Goal: Task Accomplishment & Management: Use online tool/utility

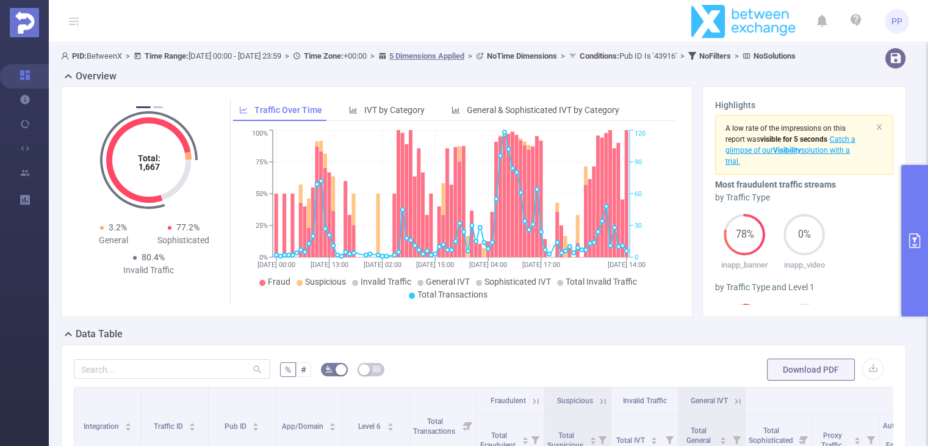
scroll to position [285, 0]
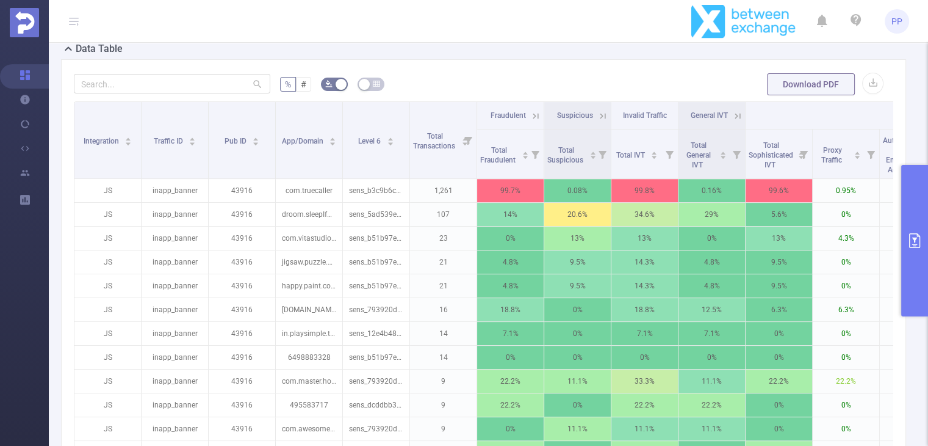
click at [535, 121] on icon at bounding box center [535, 115] width 11 height 11
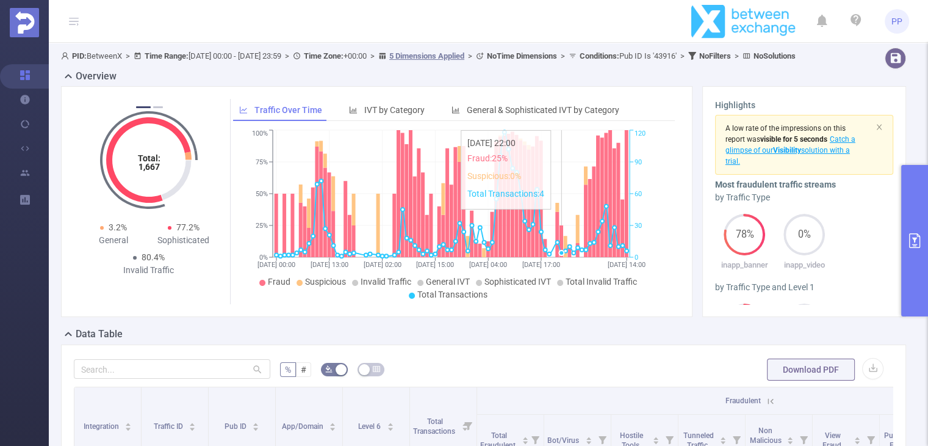
scroll to position [0, 0]
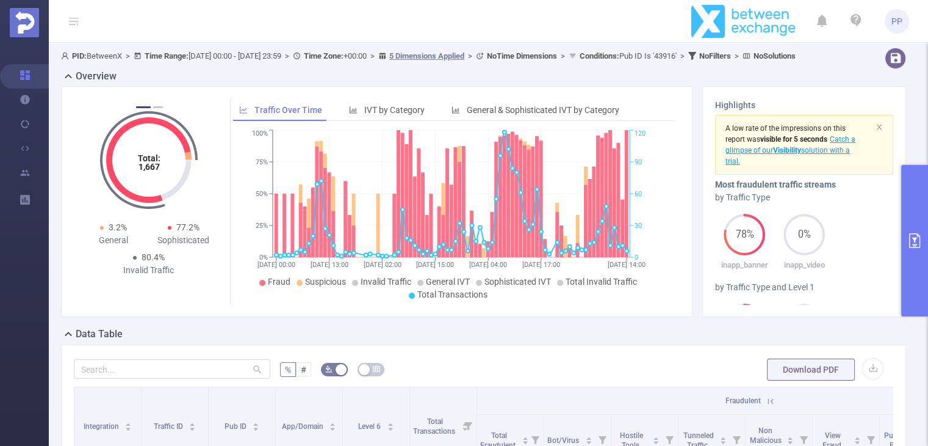
click at [913, 237] on icon "primary" at bounding box center [915, 240] width 15 height 15
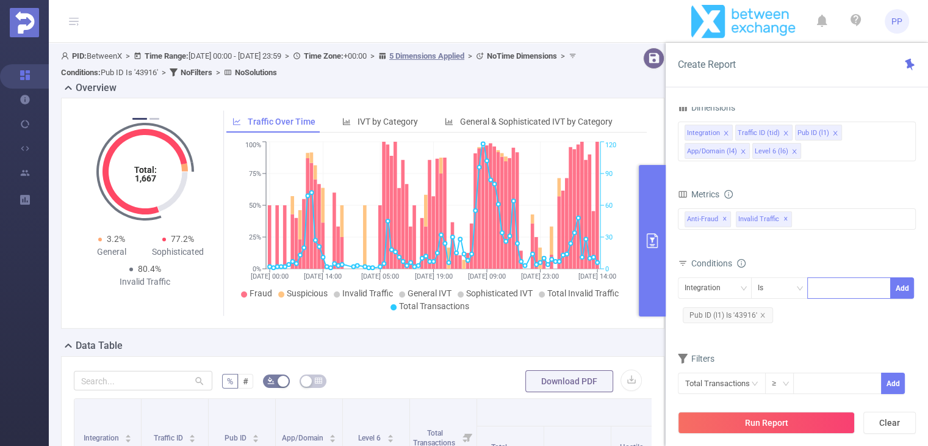
click at [823, 283] on div at bounding box center [849, 288] width 70 height 20
click at [743, 288] on icon "icon: down" at bounding box center [743, 288] width 6 height 4
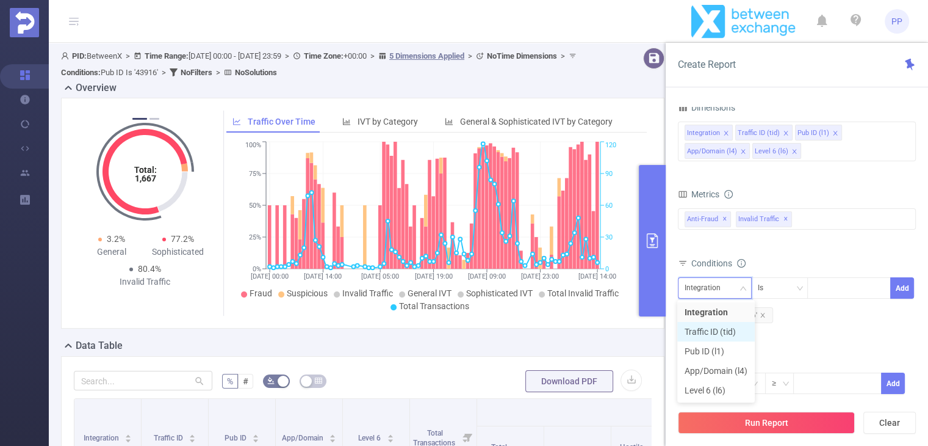
click at [721, 333] on li "Traffic ID (tid)" at bounding box center [717, 332] width 78 height 20
click at [826, 286] on div at bounding box center [849, 288] width 70 height 20
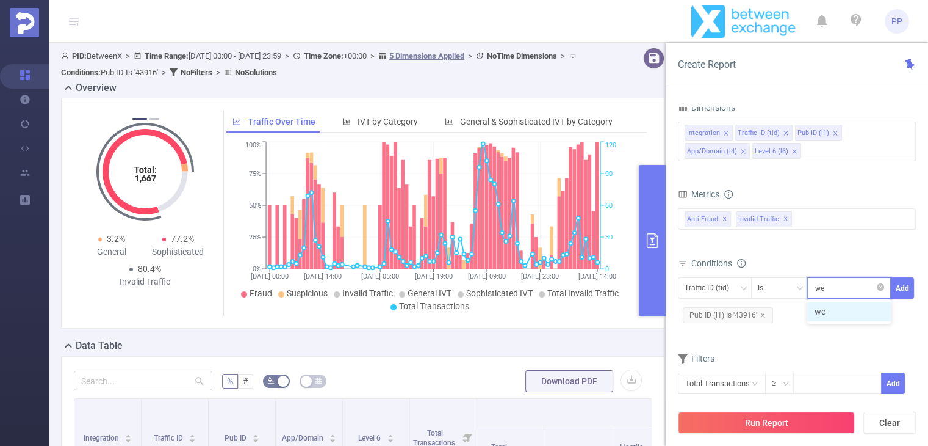
type input "web"
click at [899, 280] on button "Add" at bounding box center [903, 287] width 24 height 21
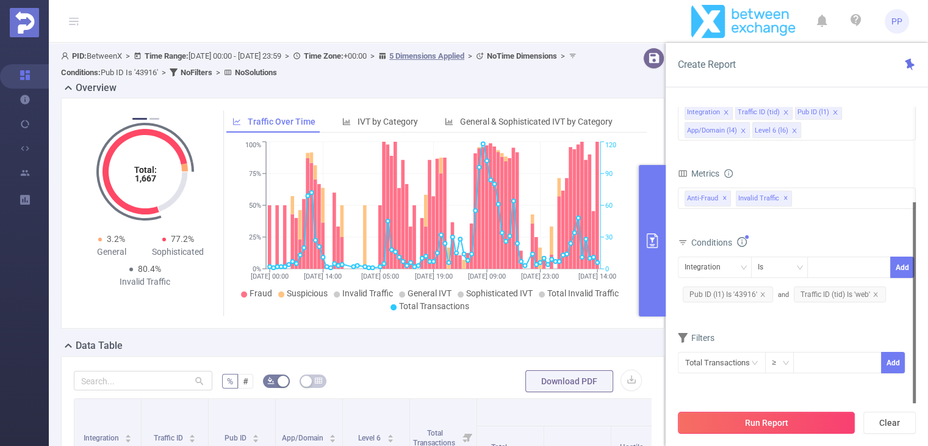
click at [787, 421] on button "Run Report" at bounding box center [766, 422] width 177 height 22
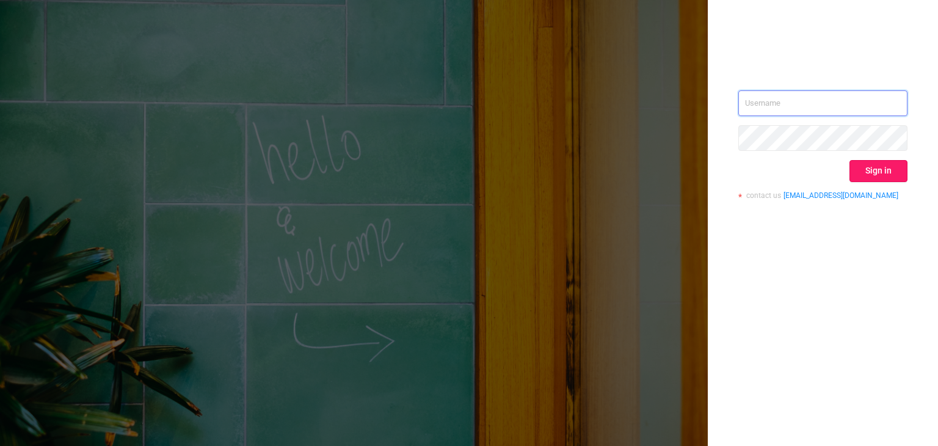
type input "[EMAIL_ADDRESS][DOMAIN_NAME]"
click at [875, 167] on button "Sign in" at bounding box center [878, 171] width 58 height 22
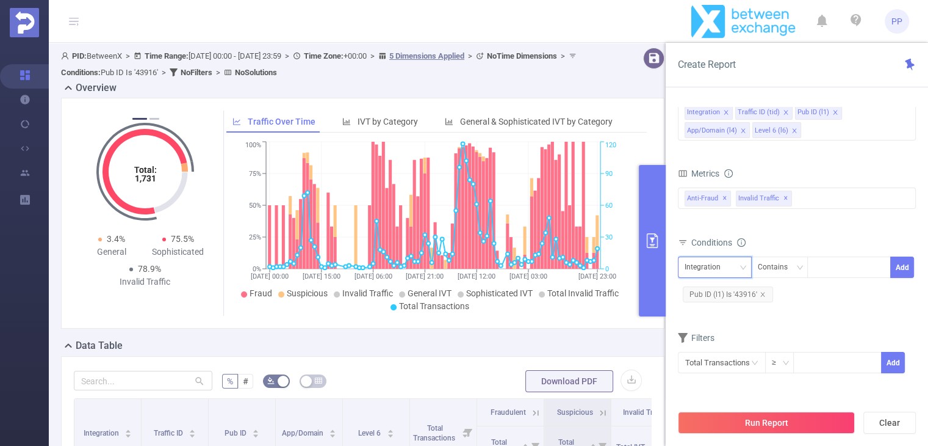
click at [715, 264] on div "Integration" at bounding box center [707, 267] width 45 height 20
click at [723, 308] on li "Traffic ID (tid)" at bounding box center [717, 311] width 78 height 20
click at [692, 262] on div "Traffic ID (tid)" at bounding box center [711, 267] width 53 height 20
click at [713, 316] on li "Traffic ID (tid)" at bounding box center [717, 311] width 78 height 20
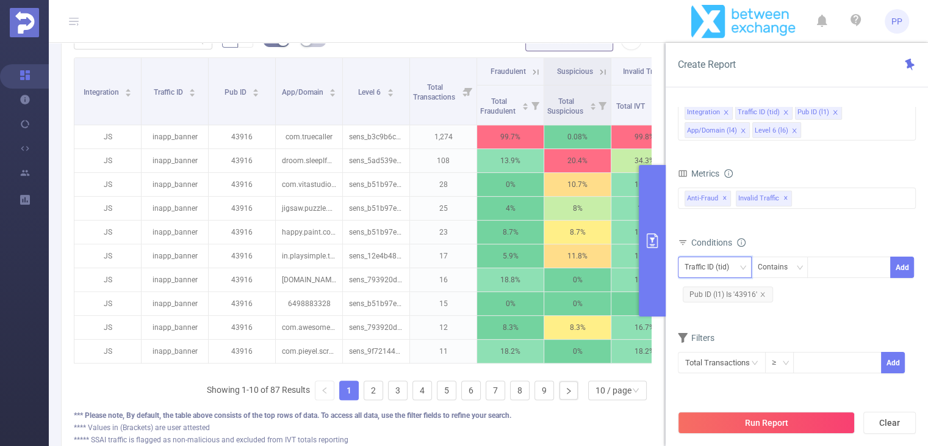
scroll to position [366, 0]
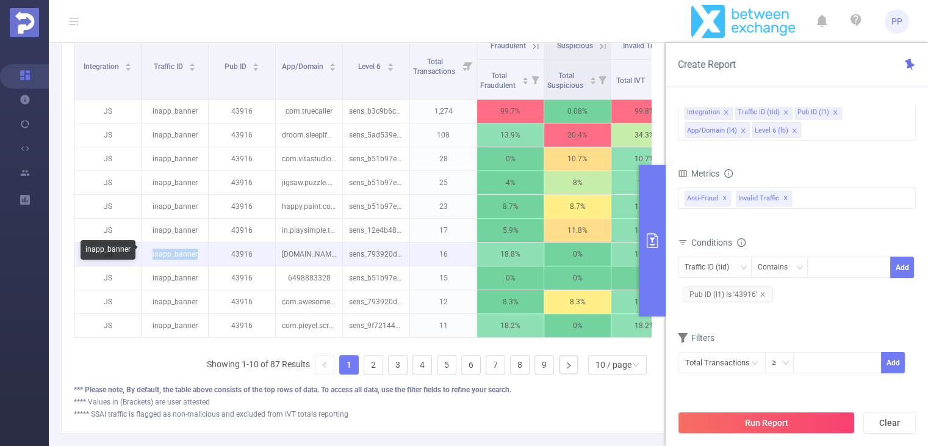
drag, startPoint x: 151, startPoint y: 251, endPoint x: 198, endPoint y: 252, distance: 46.4
click at [198, 252] on p "inapp_banner" at bounding box center [175, 253] width 67 height 23
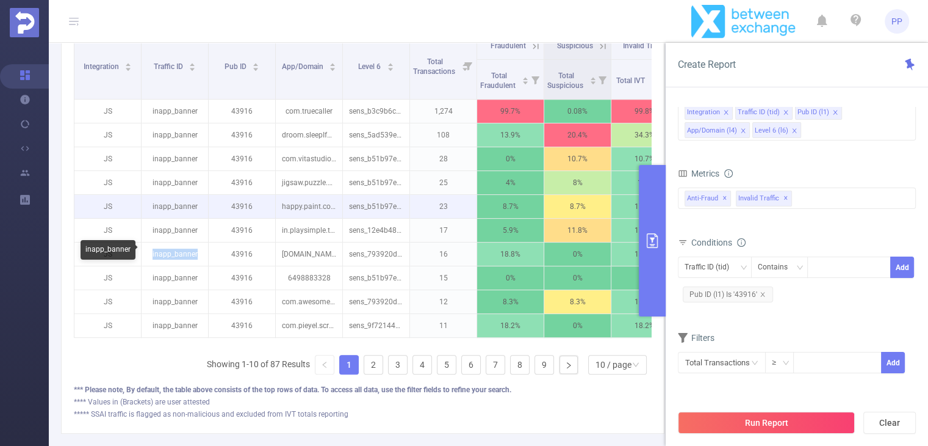
copy p "inapp_banner"
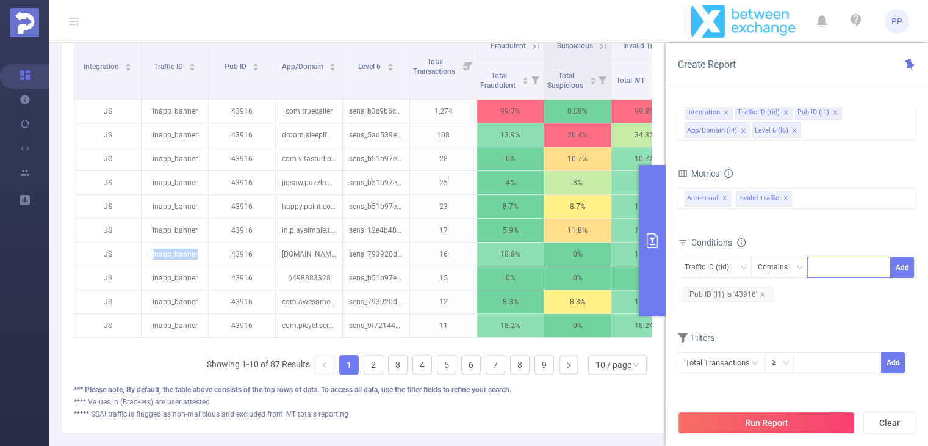
click at [845, 264] on div at bounding box center [849, 267] width 70 height 20
paste input "inapp_banner"
click at [829, 264] on input "inapp_banner" at bounding box center [837, 267] width 46 height 16
type input "web_banner"
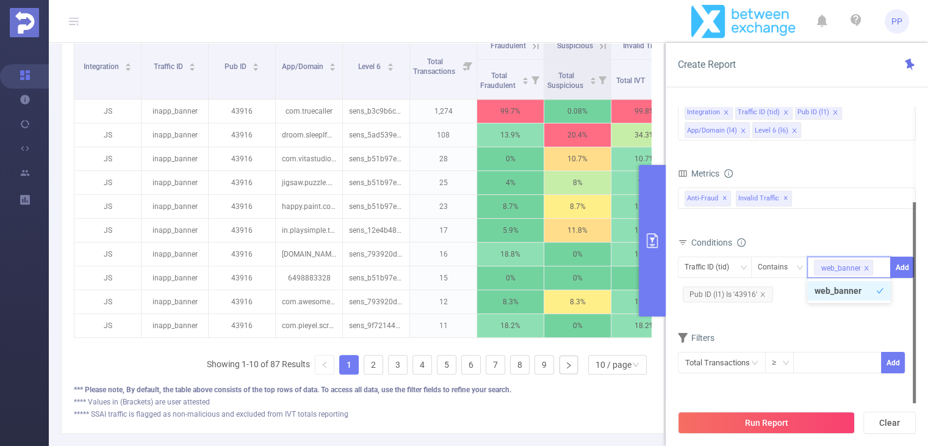
click at [915, 259] on div at bounding box center [914, 302] width 3 height 201
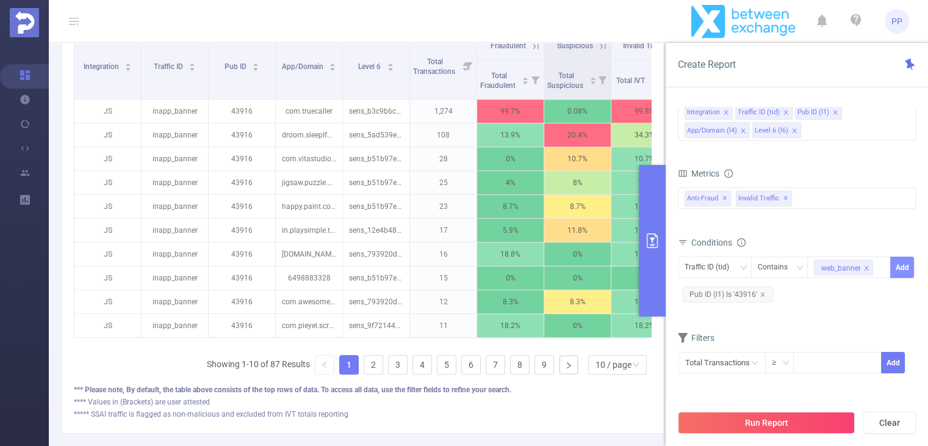
click at [909, 264] on button "Add" at bounding box center [903, 266] width 24 height 21
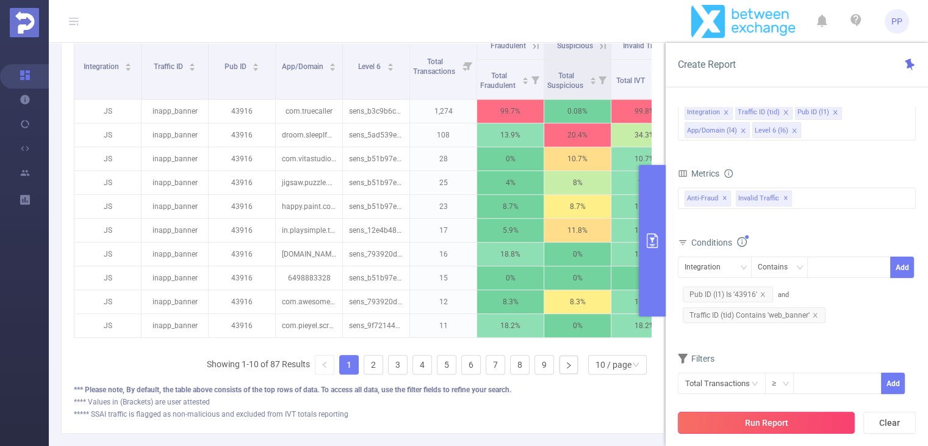
click at [801, 428] on button "Run Report" at bounding box center [766, 422] width 177 height 22
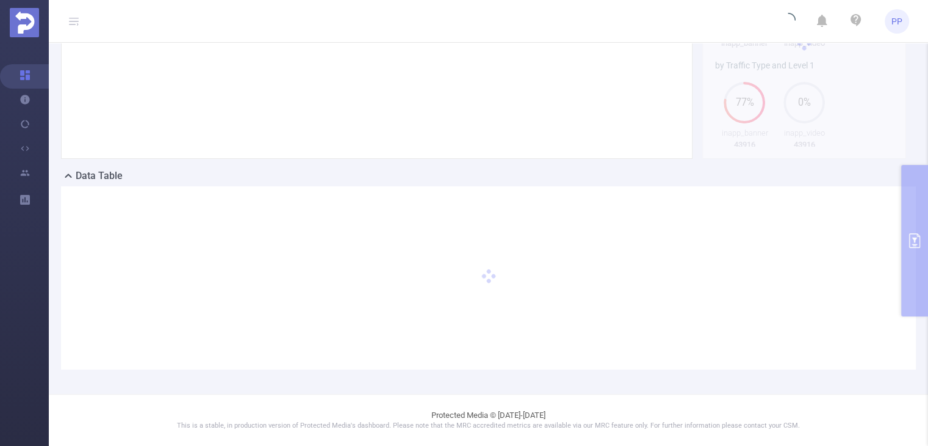
click at [913, 230] on div "PID: BetweenX > Time Range: 2025-09-01 00:00 - 2025-09-04 23:59 > Time Zone: +0…" at bounding box center [489, 139] width 880 height 509
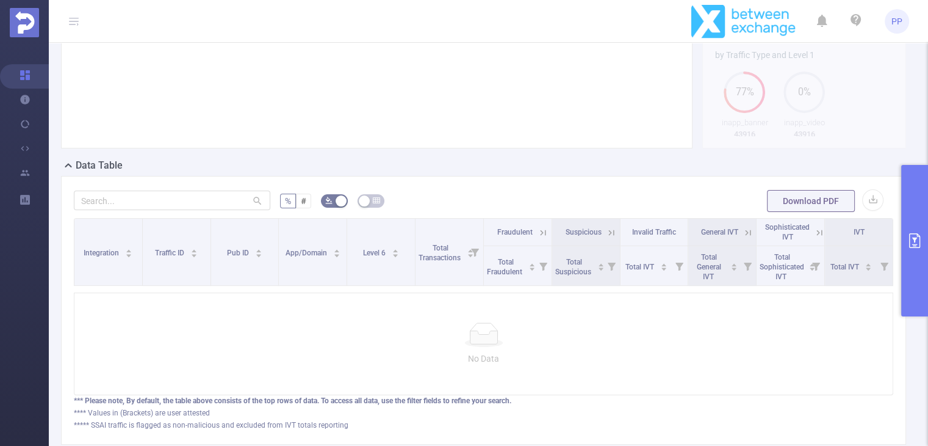
click at [913, 230] on button "primary" at bounding box center [915, 240] width 27 height 151
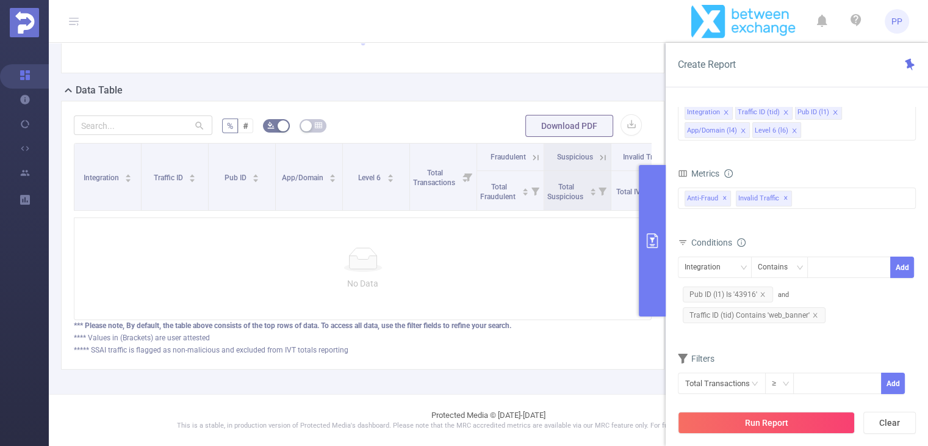
scroll to position [98, 0]
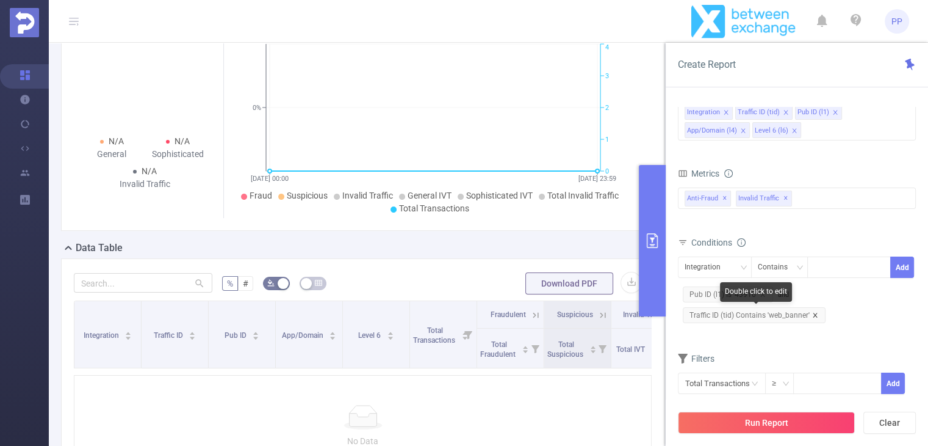
click at [815, 315] on icon "icon: close" at bounding box center [815, 315] width 6 height 6
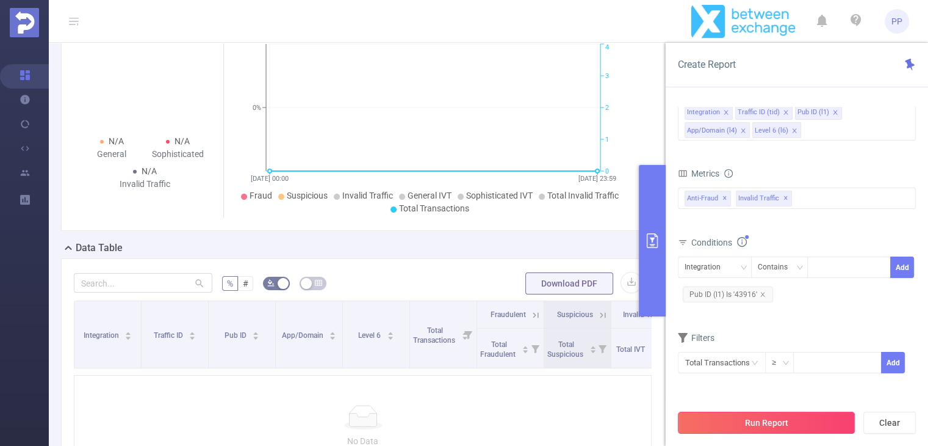
click at [791, 429] on button "Run Report" at bounding box center [766, 422] width 177 height 22
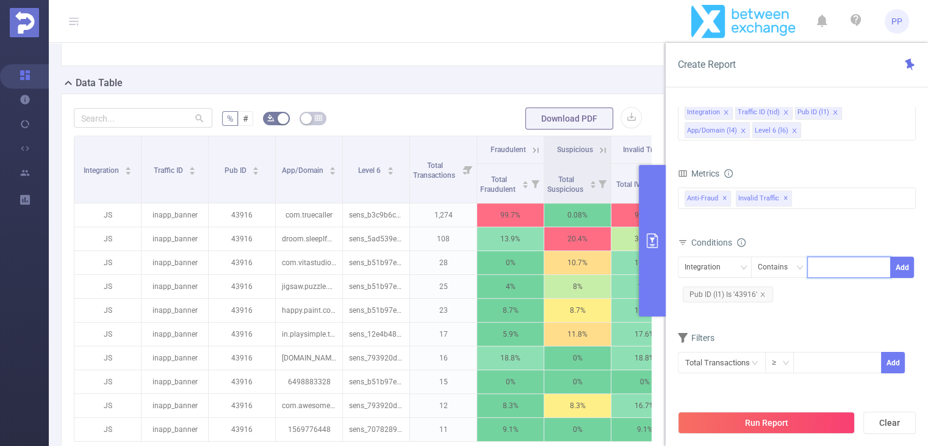
click at [815, 266] on input at bounding box center [816, 267] width 5 height 16
paste input "paltalk.com"
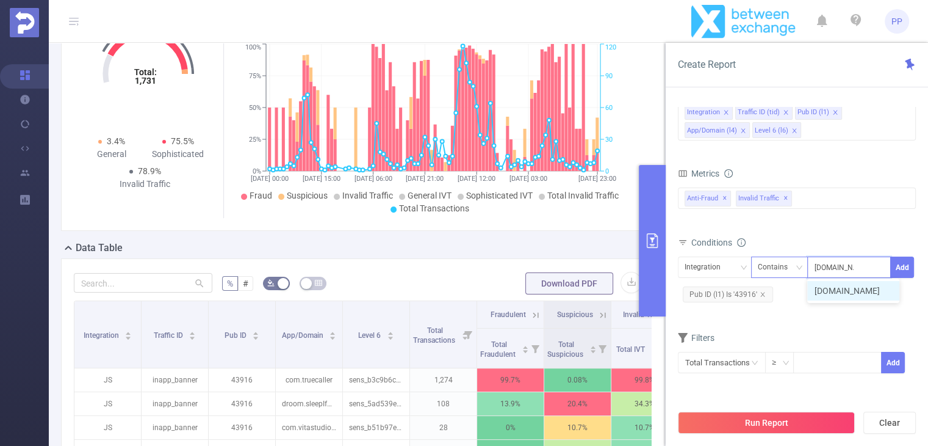
type input "paltalk.com"
click at [776, 270] on div "Contains" at bounding box center [777, 267] width 38 height 20
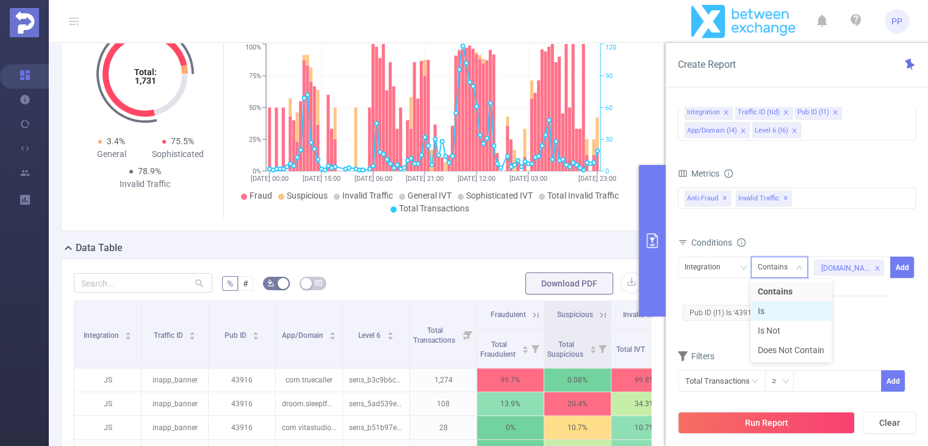
click at [781, 305] on li "Is" at bounding box center [791, 311] width 81 height 20
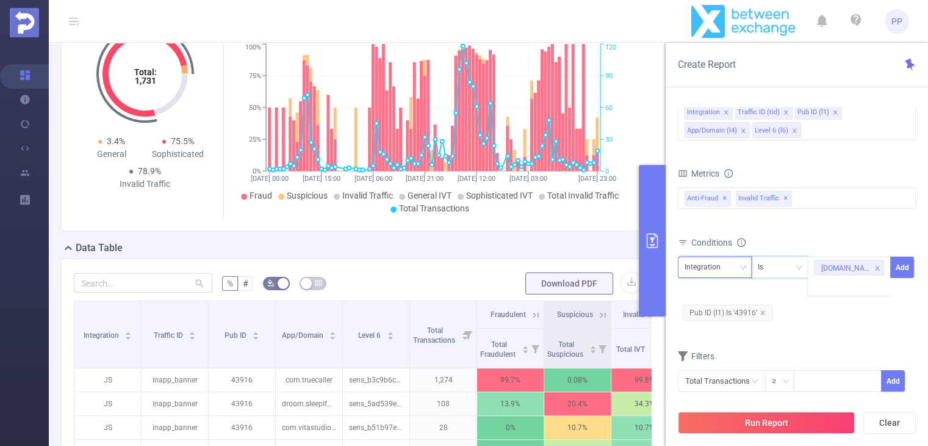
click at [718, 267] on div "Integration" at bounding box center [707, 267] width 45 height 20
click at [712, 349] on li "App/Domain (l4)" at bounding box center [717, 350] width 78 height 20
click at [901, 265] on button "Add" at bounding box center [903, 266] width 24 height 21
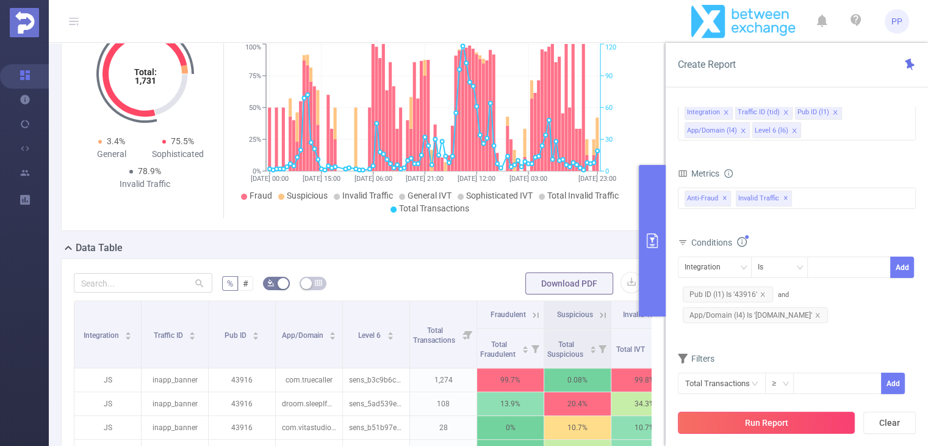
click at [783, 427] on button "Run Report" at bounding box center [766, 422] width 177 height 22
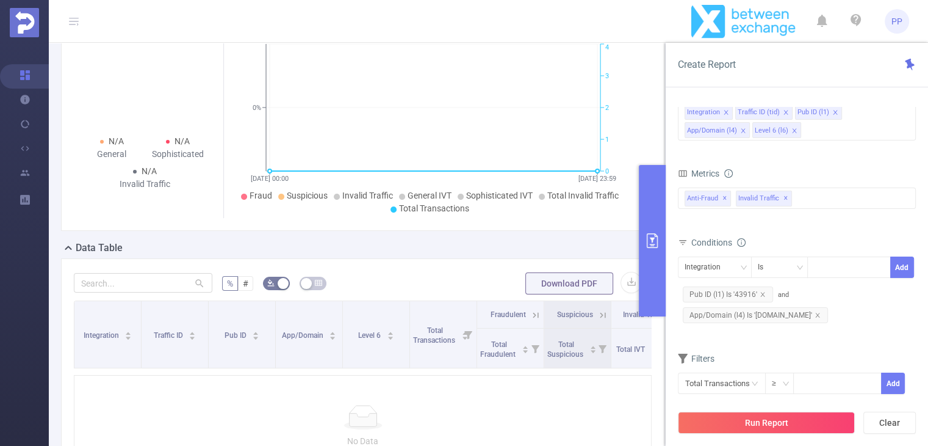
scroll to position [159, 0]
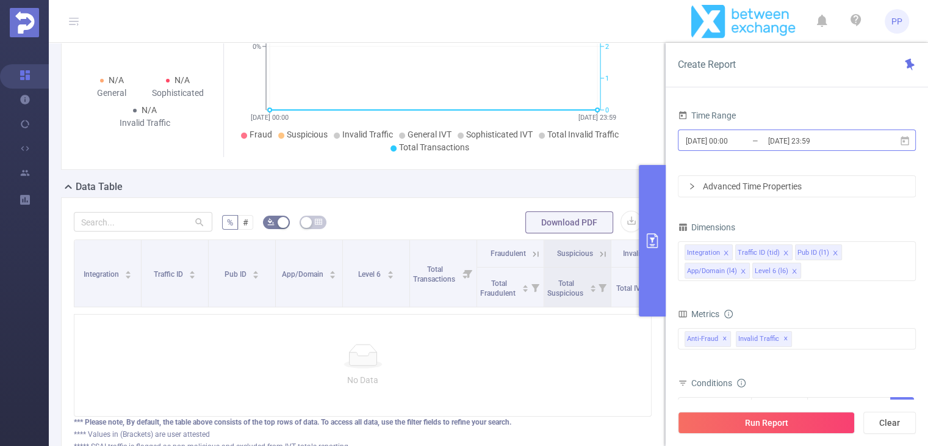
click at [728, 138] on input "[DATE] 00:00" at bounding box center [734, 140] width 99 height 16
click at [845, 108] on div "Time Range" at bounding box center [797, 117] width 238 height 20
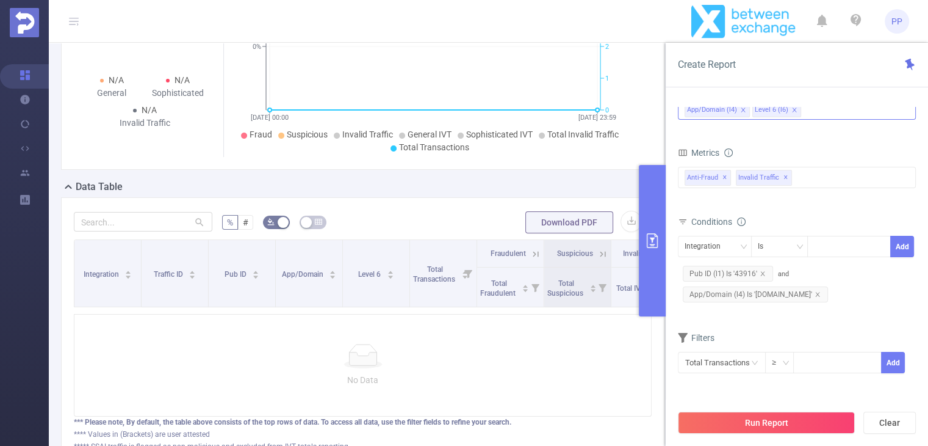
scroll to position [0, 0]
click at [815, 295] on icon "icon: close" at bounding box center [818, 294] width 6 height 6
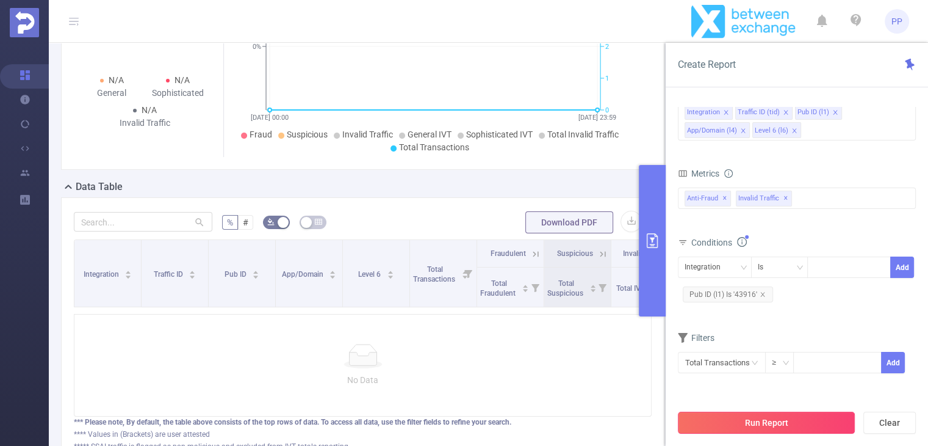
click at [779, 416] on button "Run Report" at bounding box center [766, 422] width 177 height 22
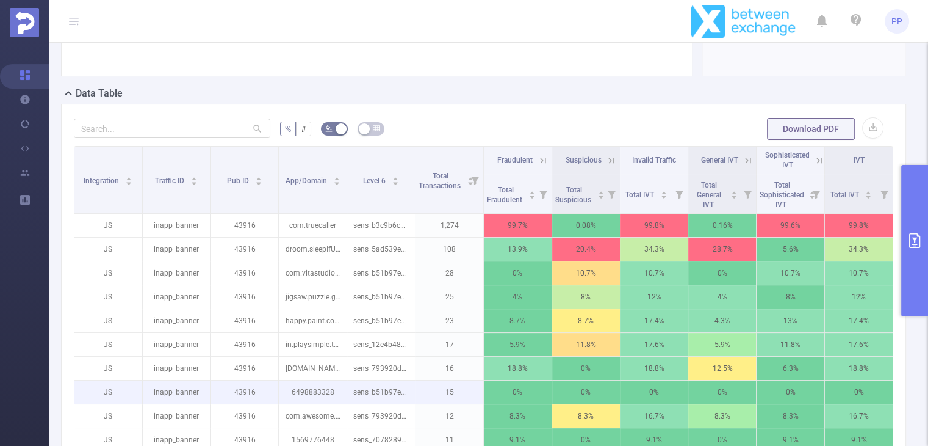
scroll to position [403, 0]
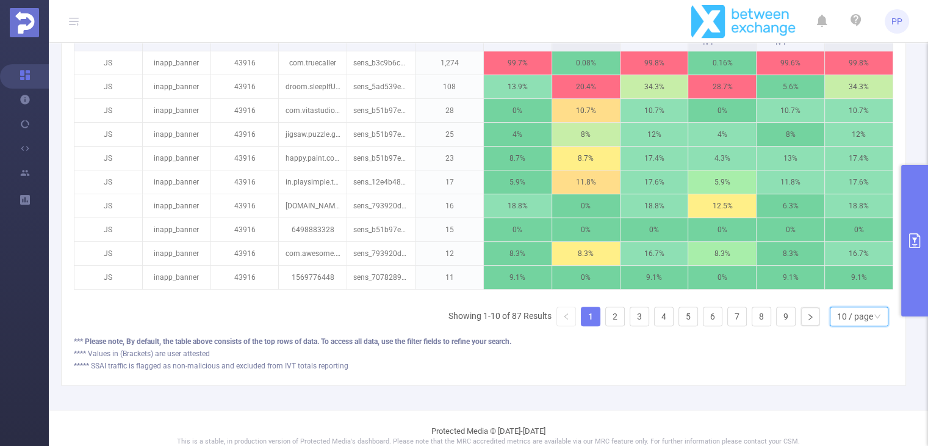
click at [841, 325] on div "10 / page" at bounding box center [855, 316] width 36 height 18
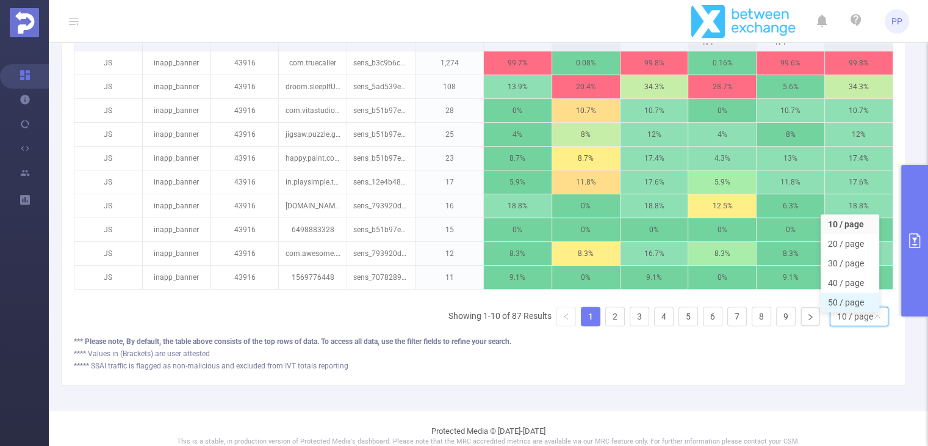
click at [840, 312] on li "50 / page" at bounding box center [850, 302] width 59 height 20
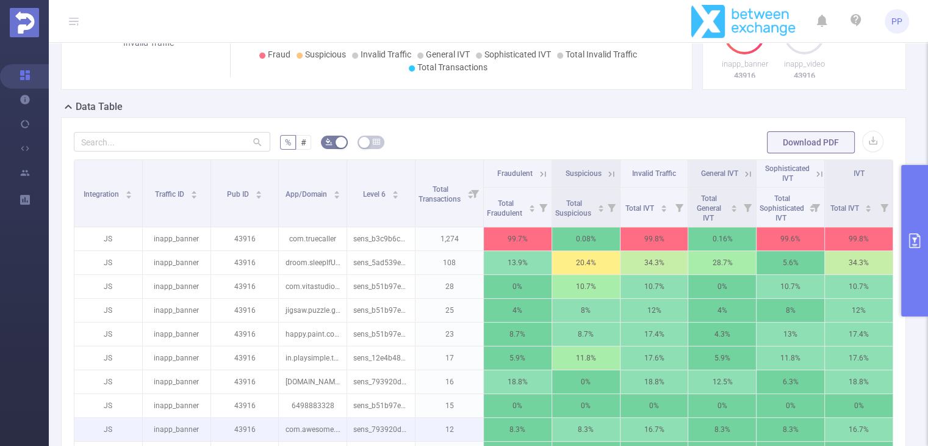
scroll to position [220, 0]
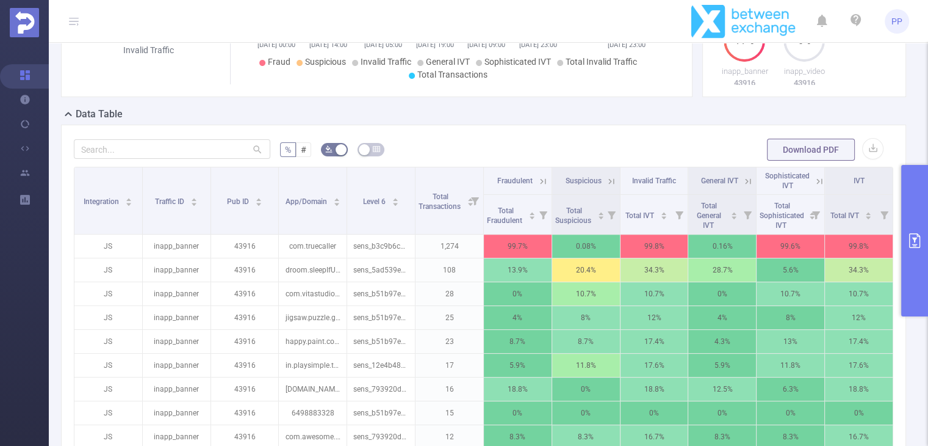
click at [542, 187] on icon at bounding box center [543, 181] width 11 height 11
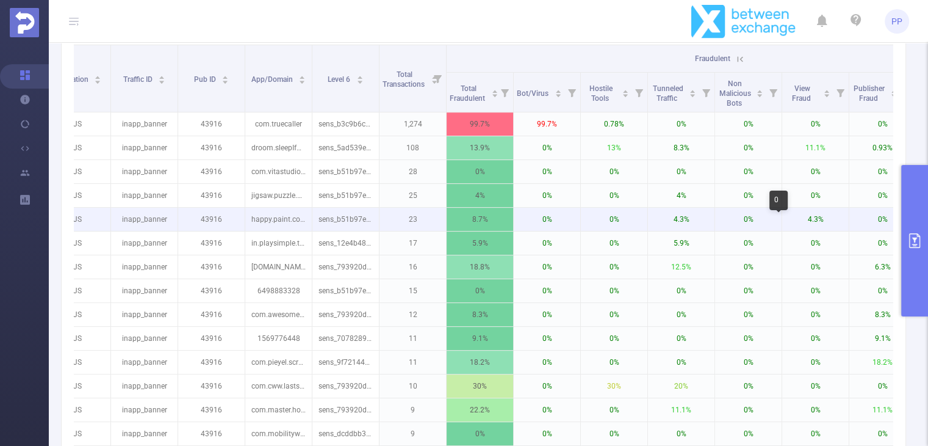
scroll to position [0, 49]
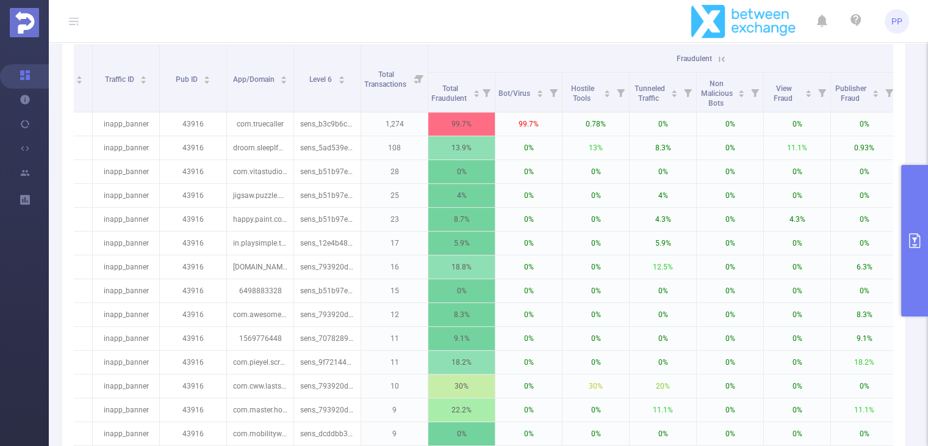
click at [720, 62] on icon at bounding box center [722, 58] width 5 height 5
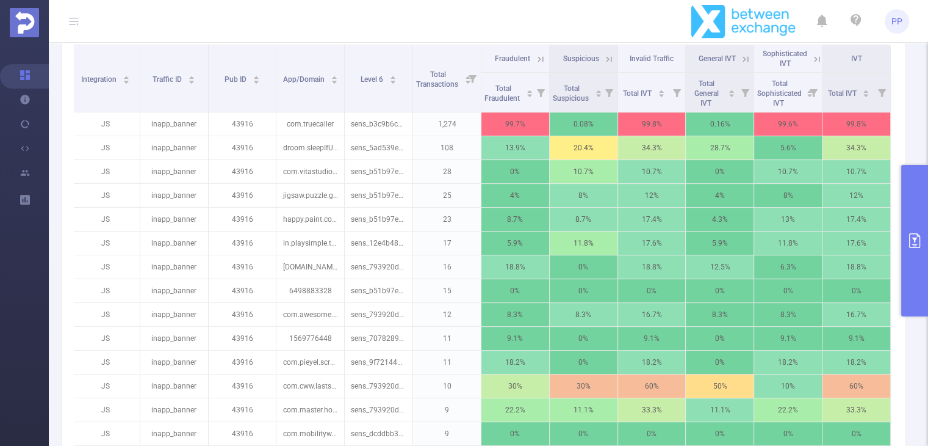
scroll to position [0, 2]
click at [812, 65] on icon at bounding box center [817, 59] width 11 height 11
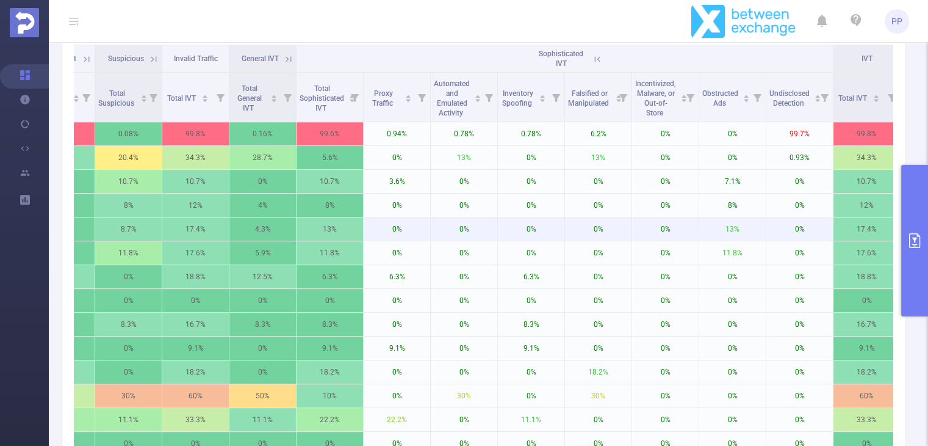
scroll to position [0, 468]
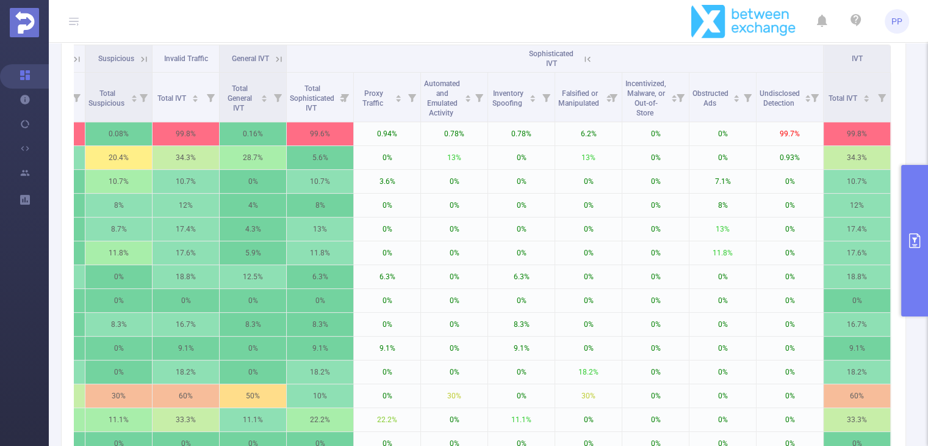
click at [582, 65] on icon at bounding box center [587, 59] width 11 height 11
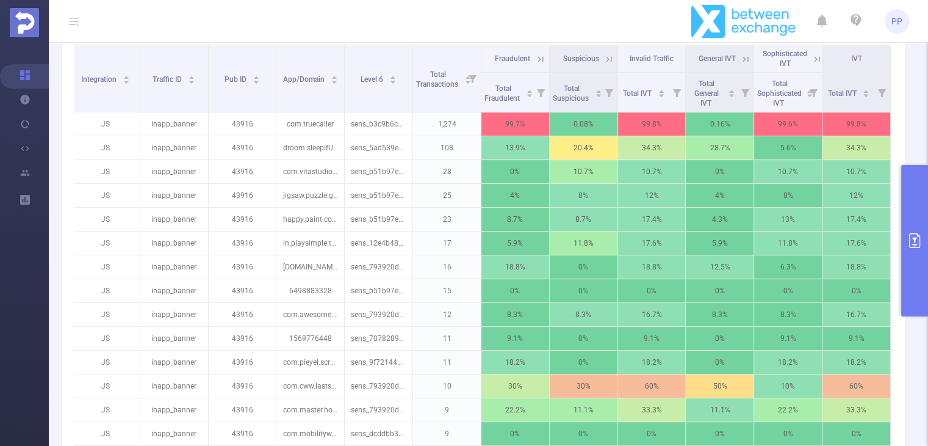
scroll to position [0, 2]
click at [743, 62] on icon at bounding box center [745, 58] width 5 height 5
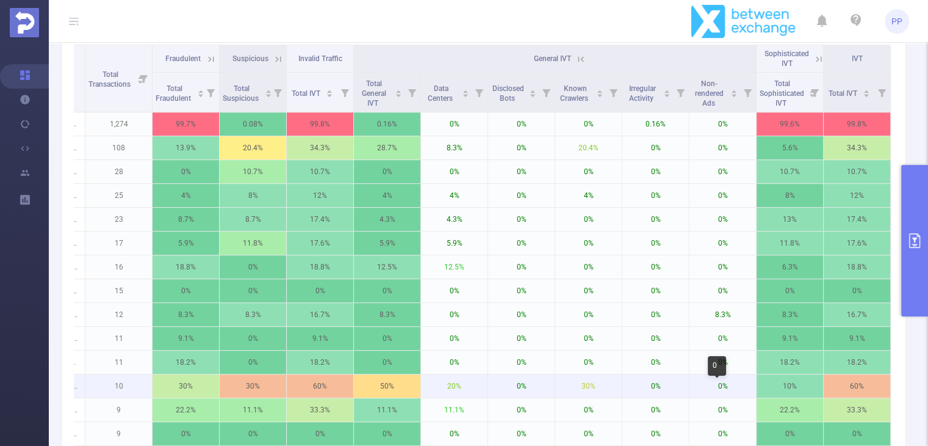
scroll to position [0, 334]
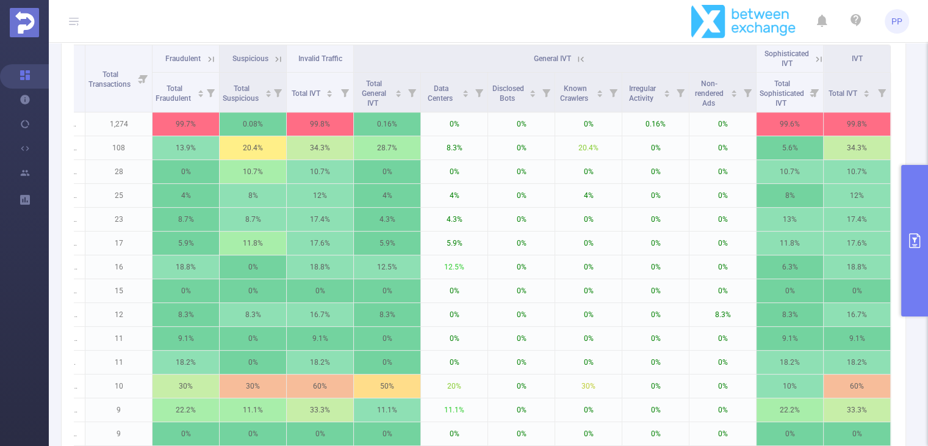
click at [576, 64] on icon at bounding box center [581, 59] width 11 height 11
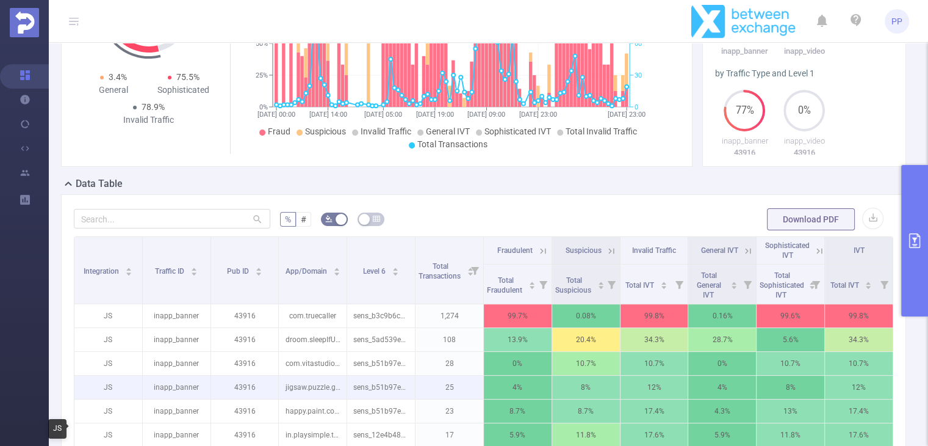
scroll to position [98, 0]
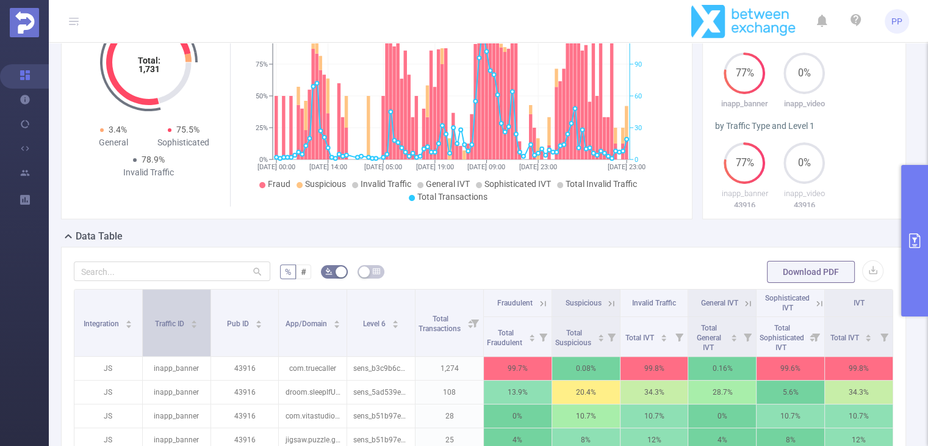
click at [198, 328] on div "Traffic ID" at bounding box center [176, 322] width 43 height 12
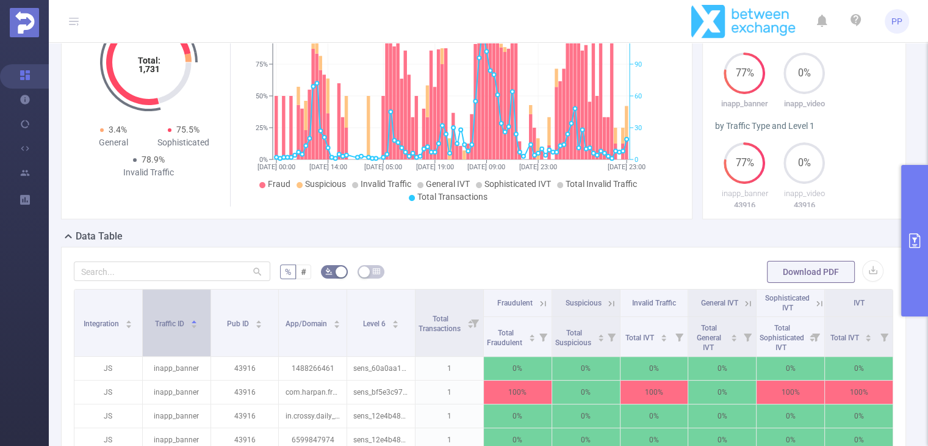
click at [196, 330] on icon "icon: caret-down" at bounding box center [194, 326] width 7 height 7
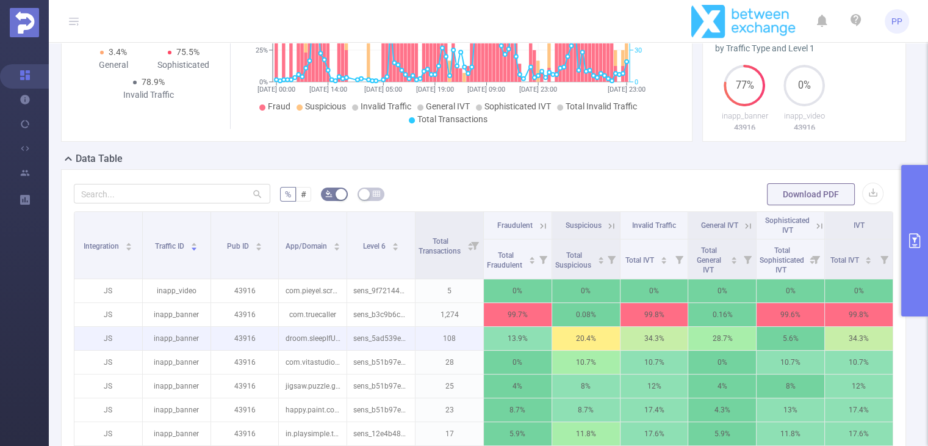
scroll to position [220, 0]
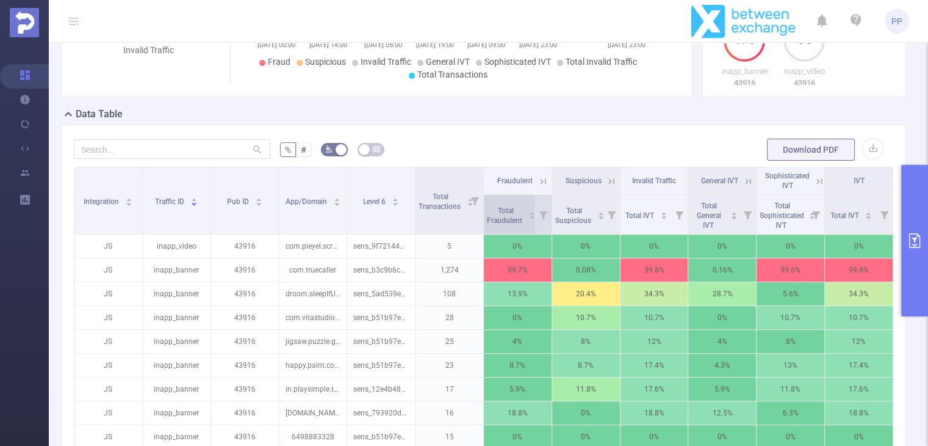
click at [529, 217] on icon "icon: caret-up" at bounding box center [532, 213] width 7 height 7
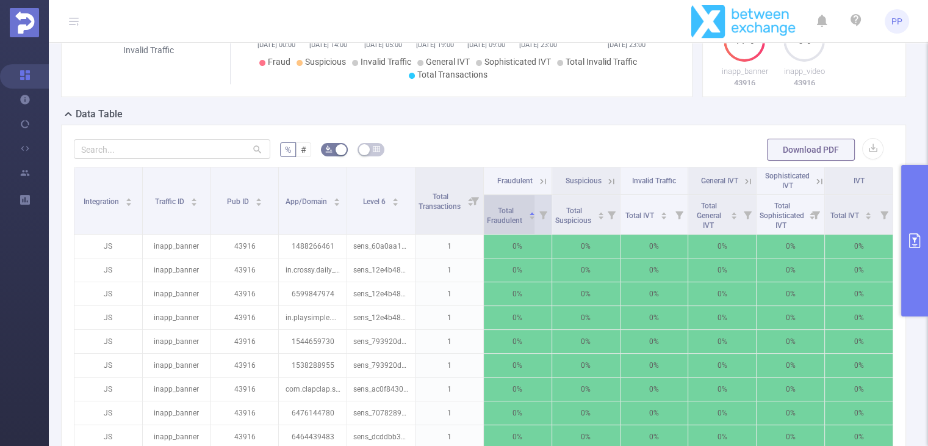
click at [529, 217] on icon "icon: caret-up" at bounding box center [532, 213] width 7 height 7
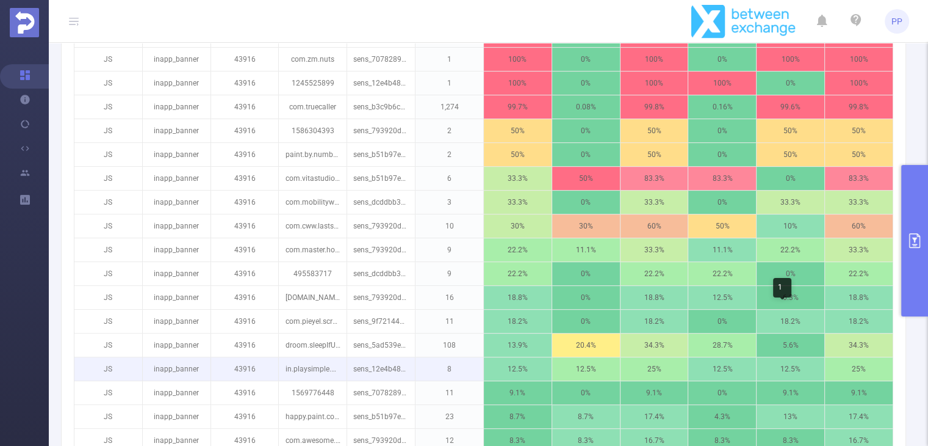
scroll to position [342, 0]
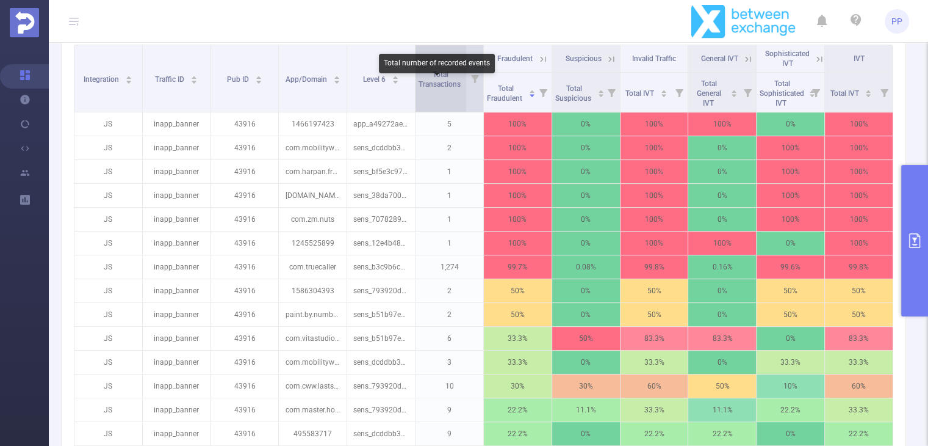
click at [442, 89] on span "Total Transactions" at bounding box center [441, 79] width 44 height 18
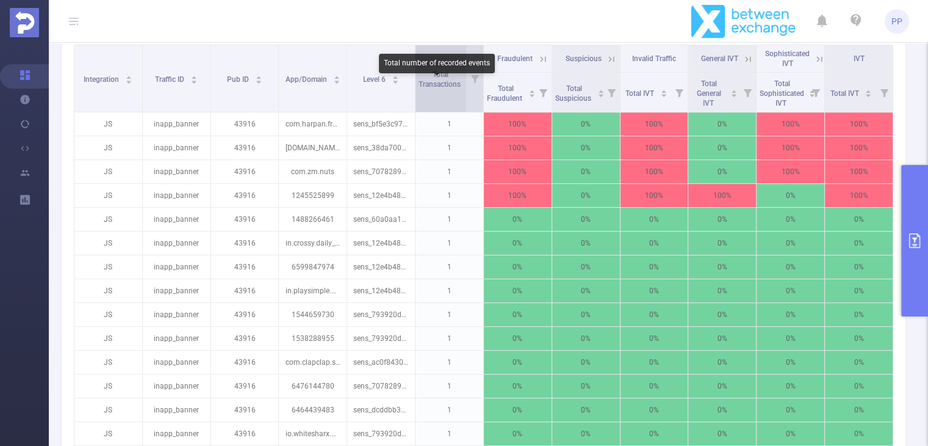
click at [442, 89] on span "Total Transactions" at bounding box center [441, 79] width 44 height 18
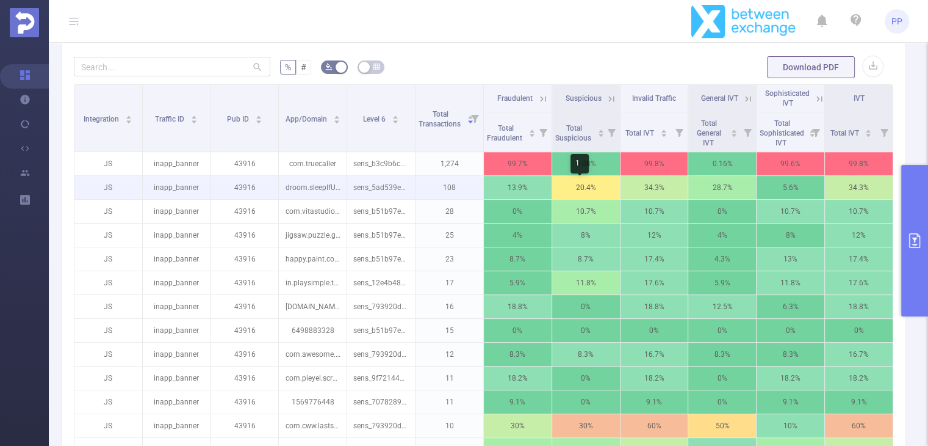
scroll to position [281, 0]
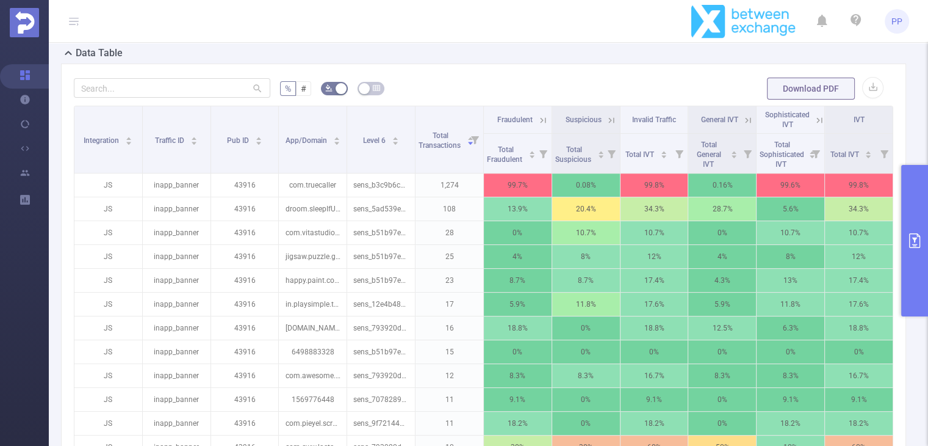
click at [554, 91] on form "% # Download PDF" at bounding box center [484, 88] width 820 height 24
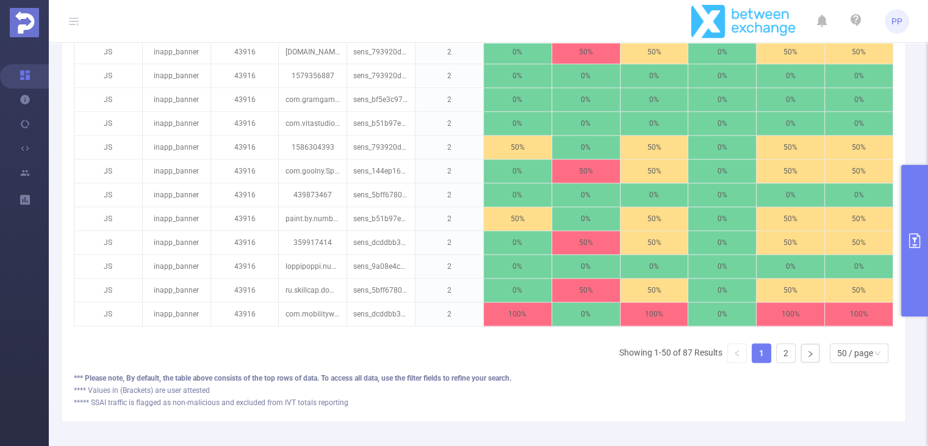
scroll to position [1384, 0]
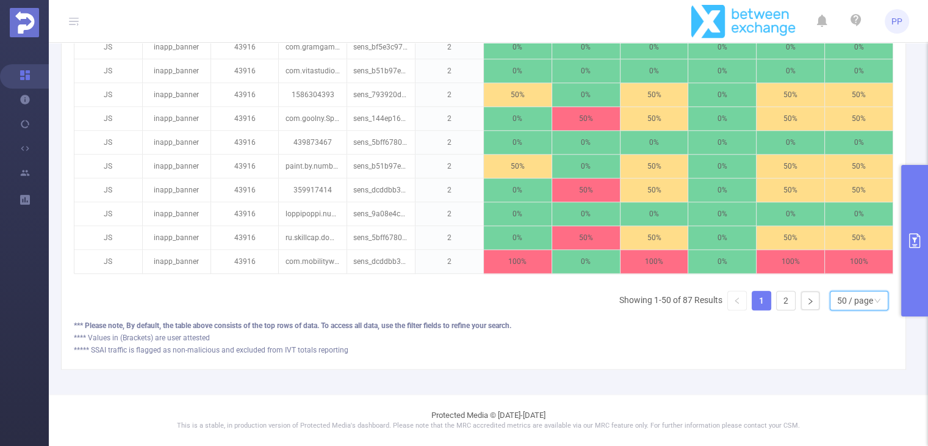
click at [849, 298] on div "50 / page" at bounding box center [855, 300] width 36 height 18
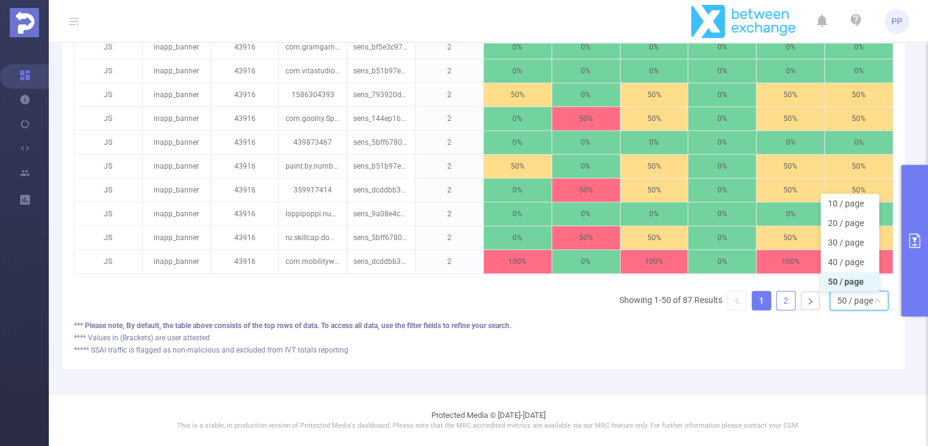
click at [777, 299] on link "2" at bounding box center [786, 300] width 18 height 18
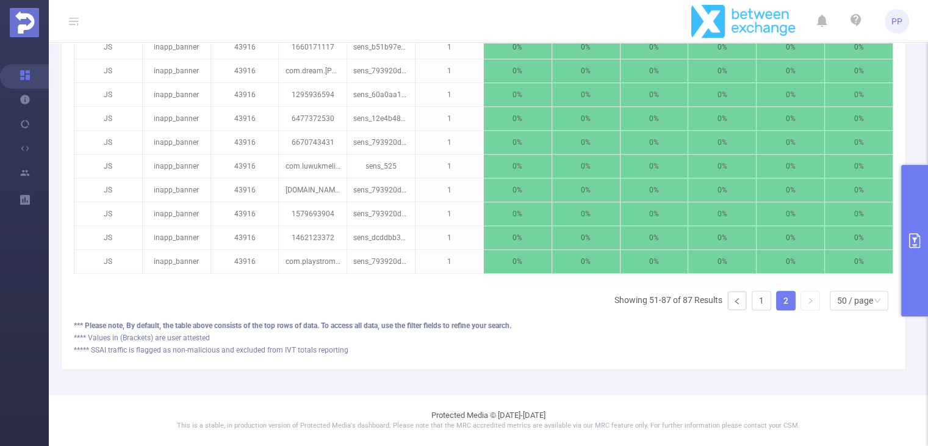
scroll to position [1076, 0]
click at [760, 300] on link "1" at bounding box center [762, 300] width 18 height 18
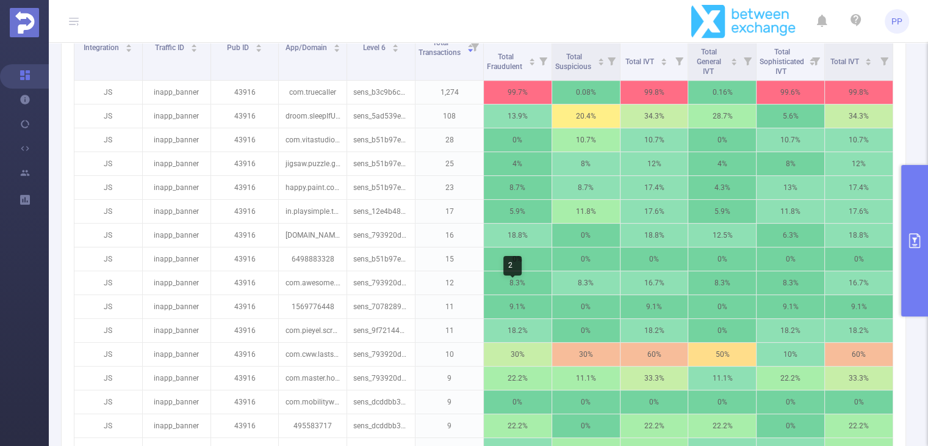
scroll to position [222, 0]
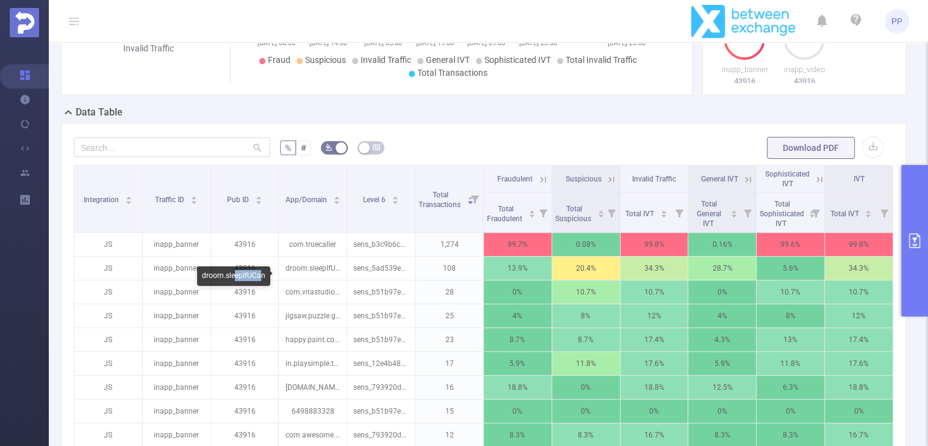
drag, startPoint x: 262, startPoint y: 276, endPoint x: 233, endPoint y: 274, distance: 29.4
click at [233, 274] on div "droom.sleepIfUCan" at bounding box center [233, 276] width 73 height 20
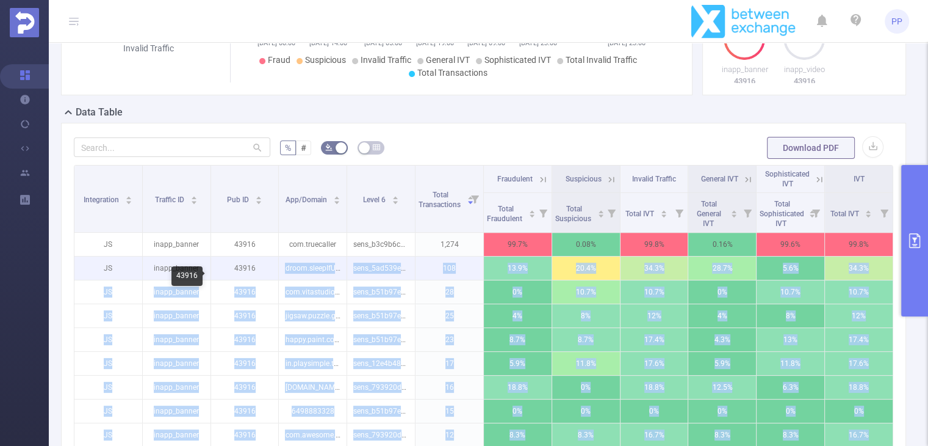
drag, startPoint x: 203, startPoint y: 274, endPoint x: 259, endPoint y: 278, distance: 56.3
click at [259, 278] on body "PP Overview Help Center (New) Usage Notification Integrations Users Reports PID…" at bounding box center [464, 223] width 928 height 446
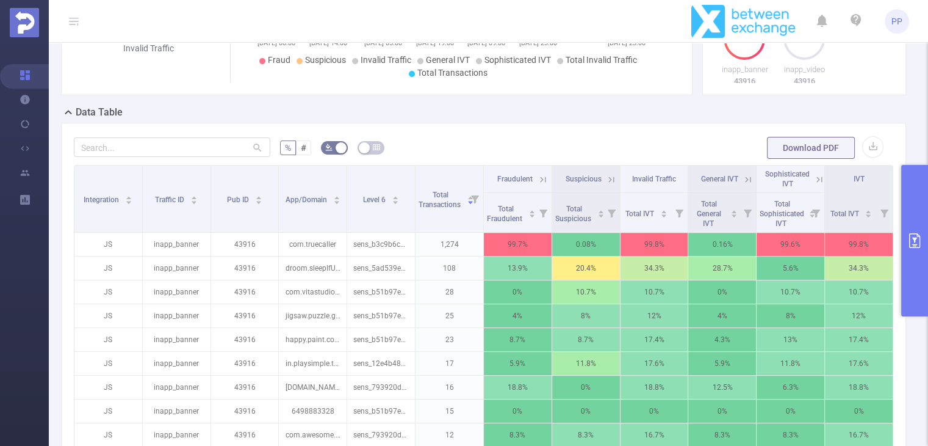
copy div "com.vitastudio.mahjong"
drag, startPoint x: 264, startPoint y: 300, endPoint x: 186, endPoint y: 297, distance: 78.2
click at [186, 297] on div "com.vitastudio.mahjong" at bounding box center [226, 300] width 91 height 20
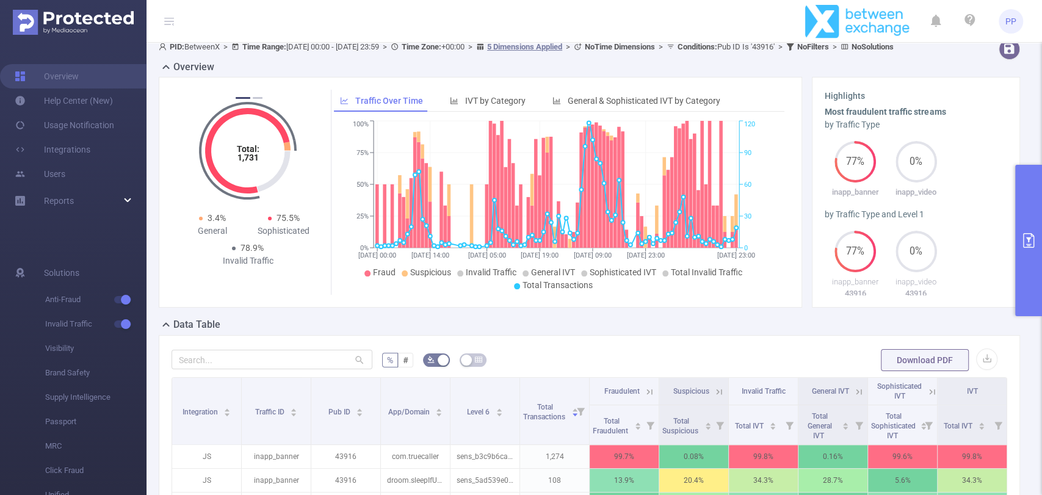
scroll to position [0, 0]
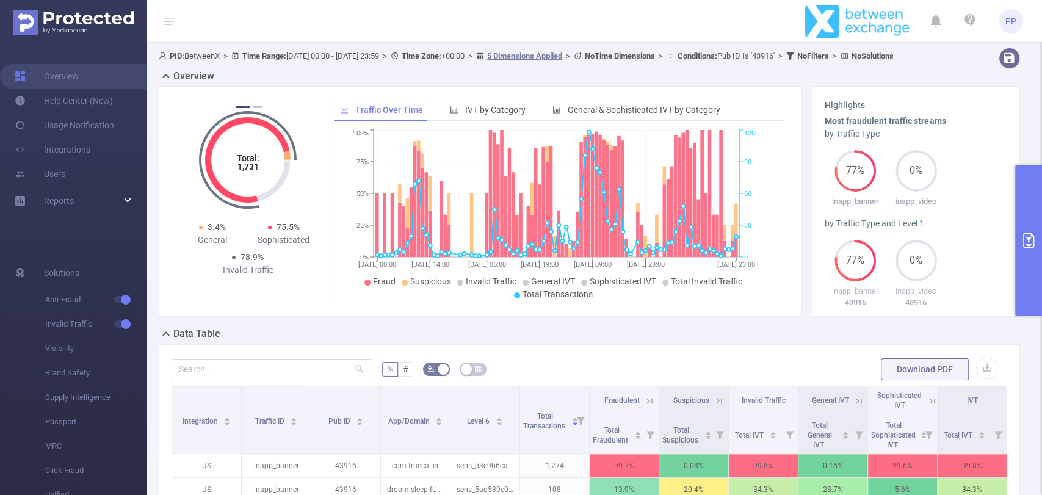
click at [937, 242] on button "primary" at bounding box center [1028, 240] width 27 height 151
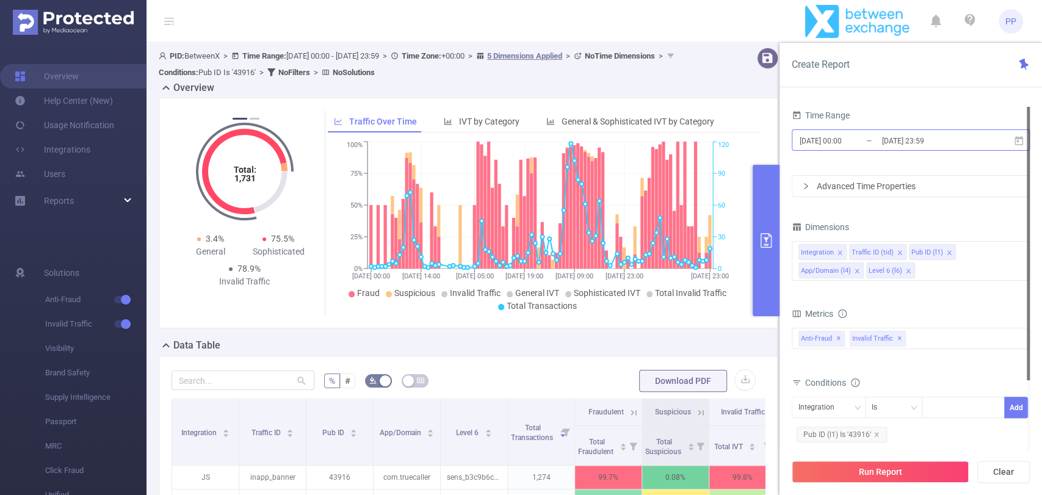
click at [937, 139] on input "[DATE] 23:59" at bounding box center [930, 140] width 99 height 16
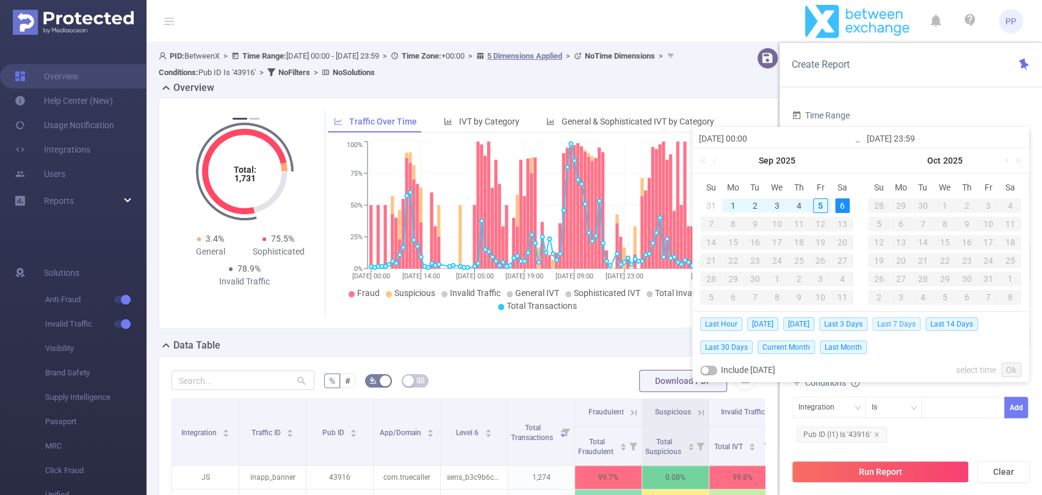
click at [902, 323] on span "Last 7 Days" at bounding box center [896, 323] width 48 height 13
type input "2025-08-29 00:00"
type input "2025-09-05 23:59"
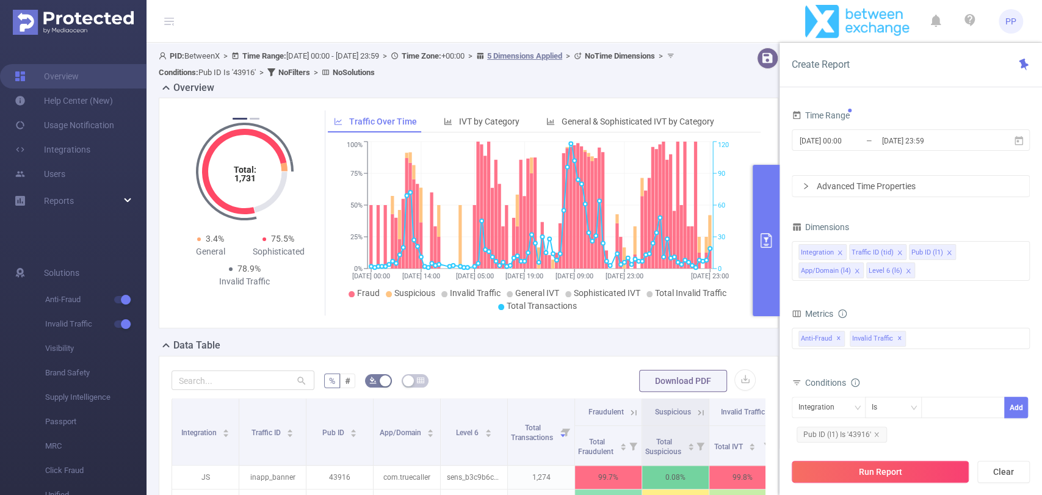
click at [875, 445] on button "Run Report" at bounding box center [880, 472] width 177 height 22
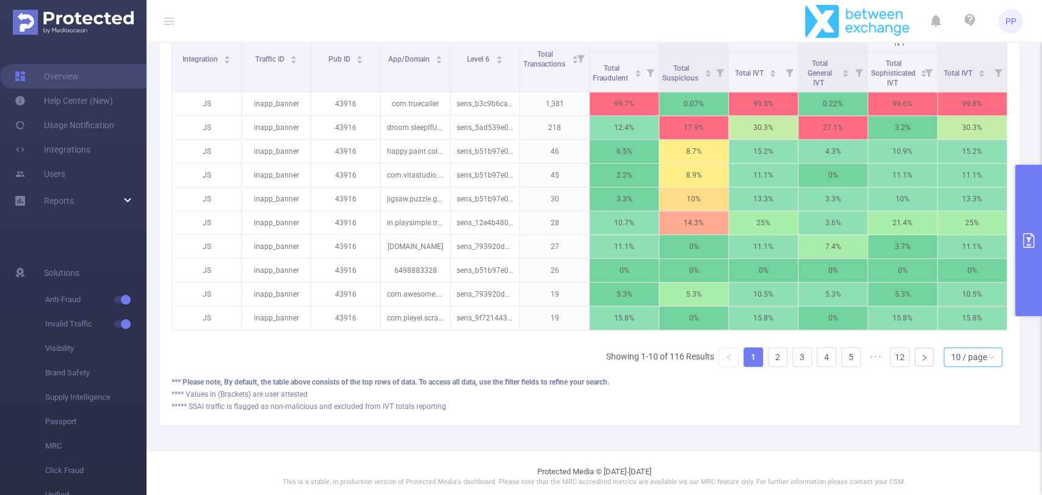
scroll to position [389, 0]
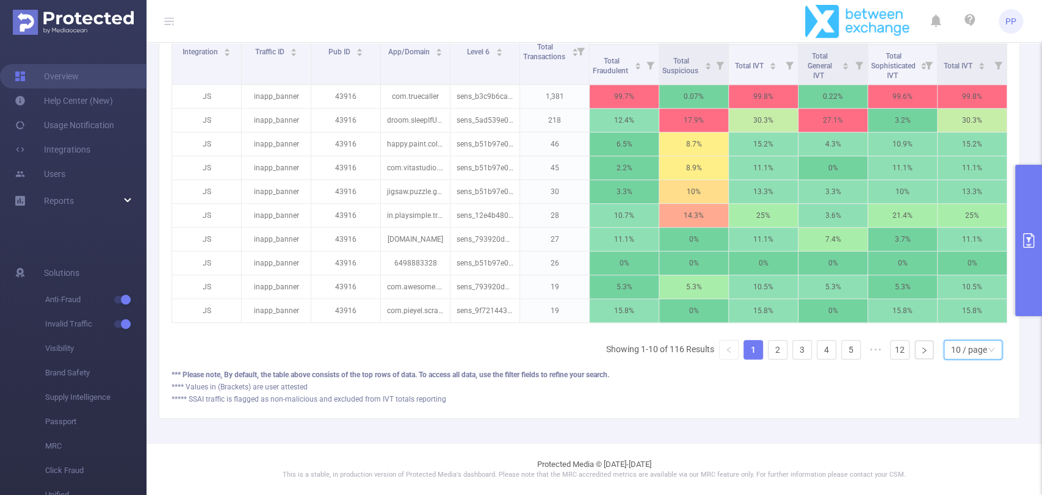
click at [937, 352] on div "10 / page" at bounding box center [969, 350] width 36 height 18
click at [937, 332] on li "50 / page" at bounding box center [962, 338] width 59 height 20
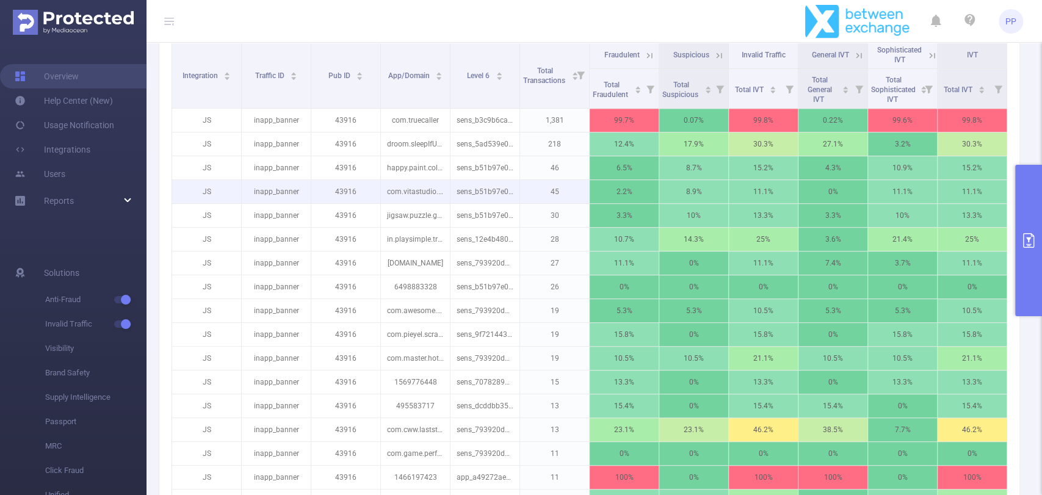
scroll to position [322, 0]
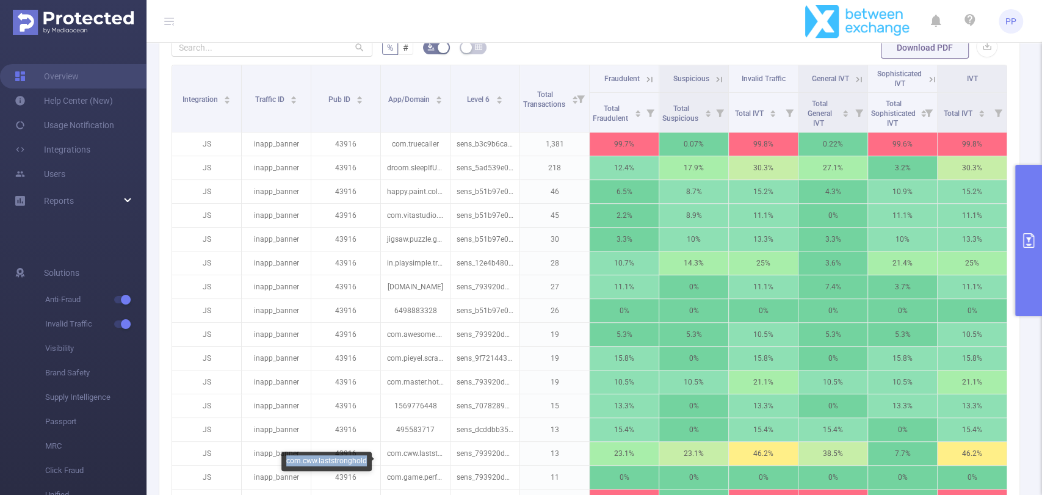
copy div "com.cww.laststronghold"
drag, startPoint x: 286, startPoint y: 461, endPoint x: 366, endPoint y: 460, distance: 80.0
click at [366, 445] on div "com.cww.laststronghold" at bounding box center [326, 462] width 90 height 20
